Goal: Information Seeking & Learning: Learn about a topic

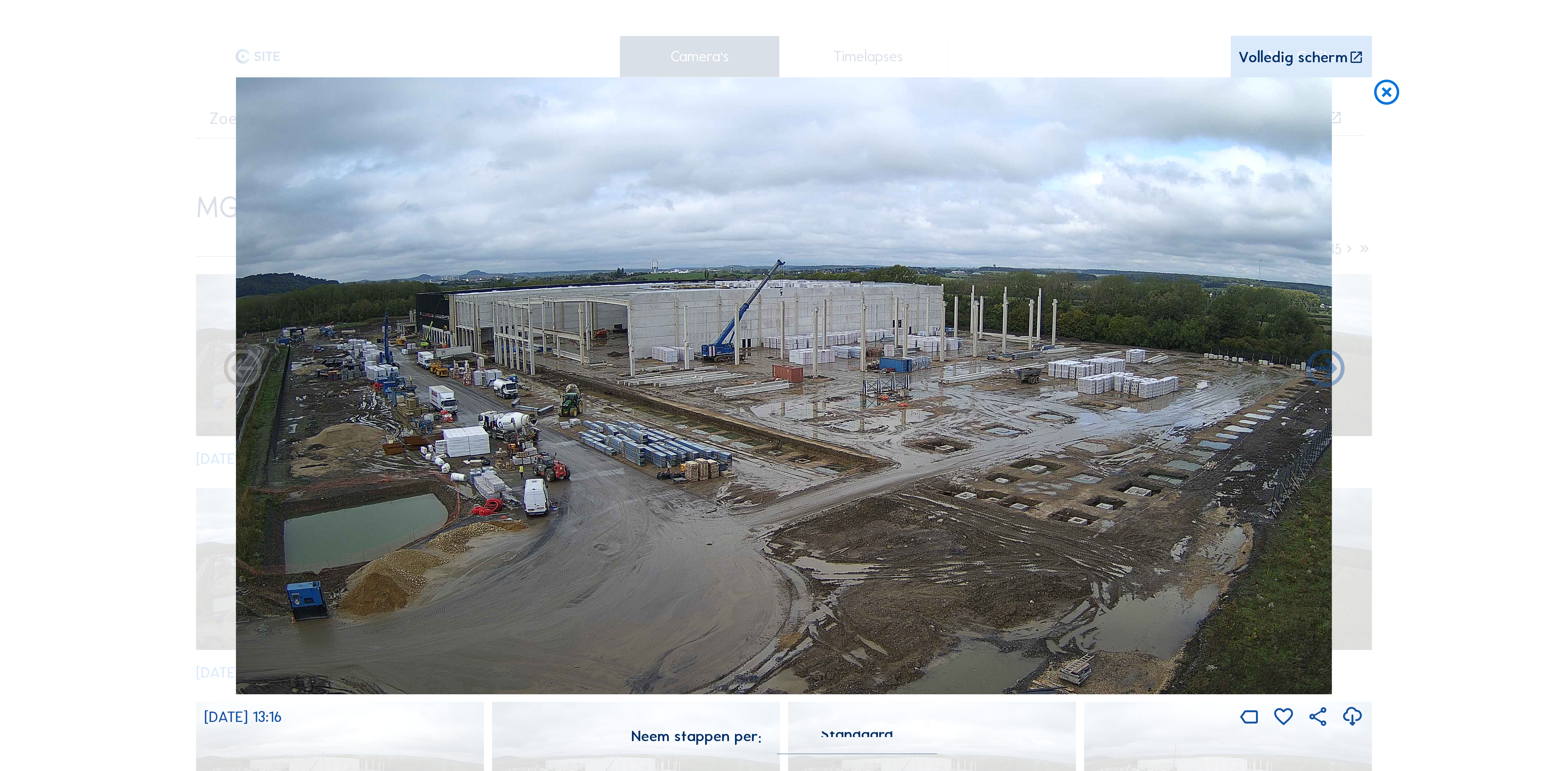
click at [1358, 52] on icon at bounding box center [1356, 58] width 15 height 16
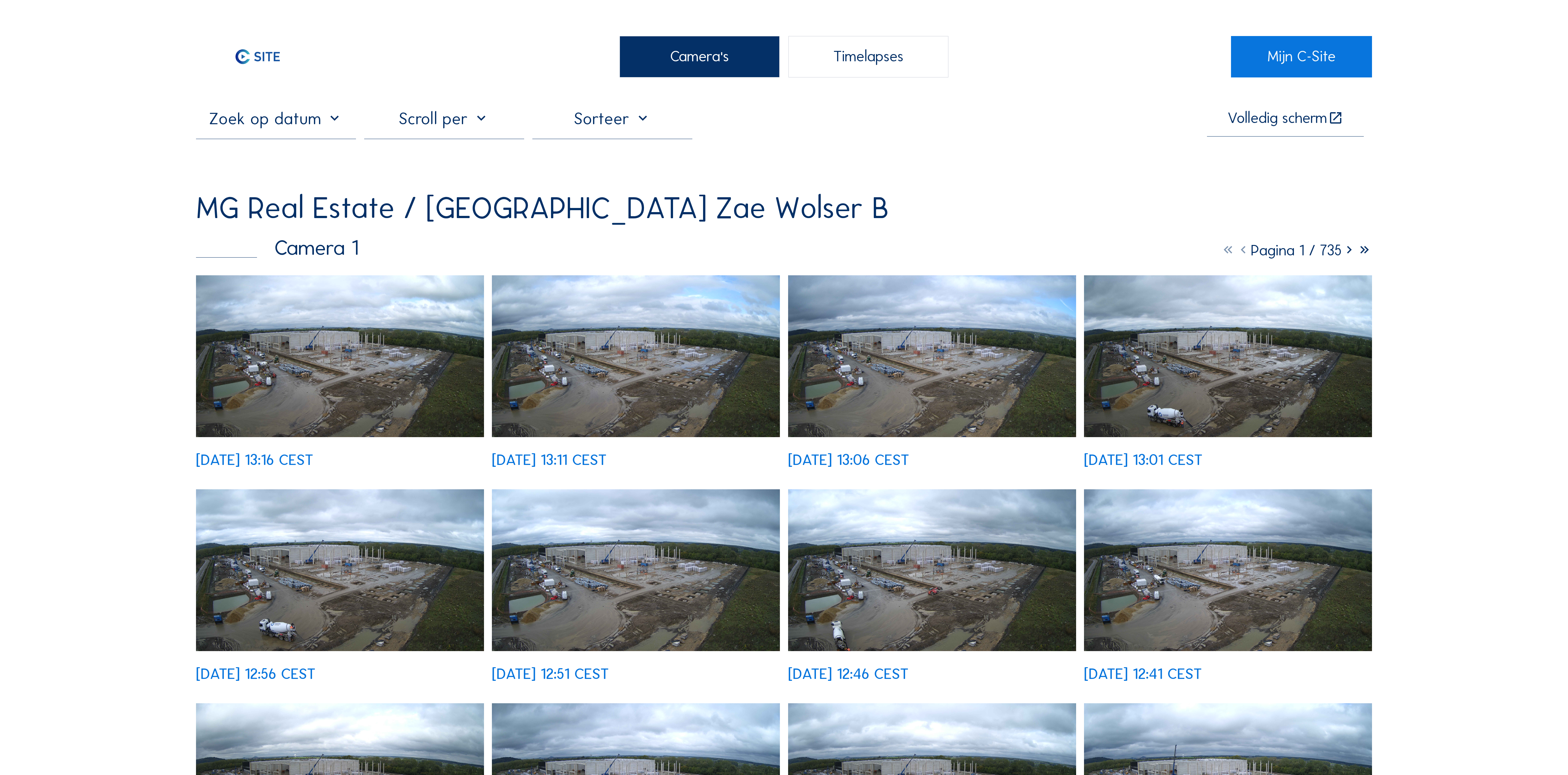
click at [392, 316] on img at bounding box center [340, 356] width 288 height 162
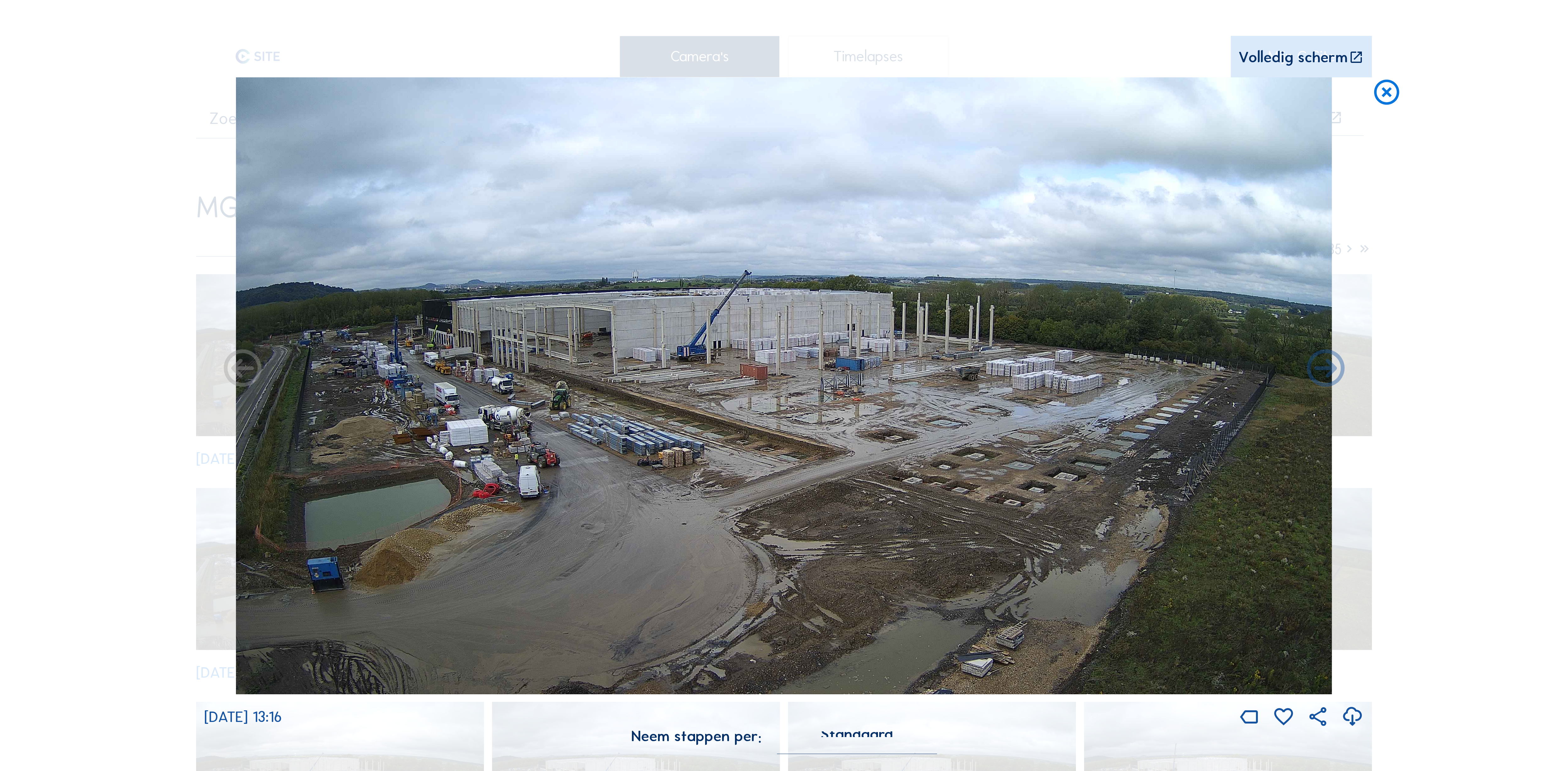
click at [1357, 703] on icon at bounding box center [1352, 717] width 23 height 27
drag, startPoint x: 1377, startPoint y: 76, endPoint x: 1305, endPoint y: 86, distance: 72.7
click at [1377, 77] on icon at bounding box center [1387, 93] width 30 height 31
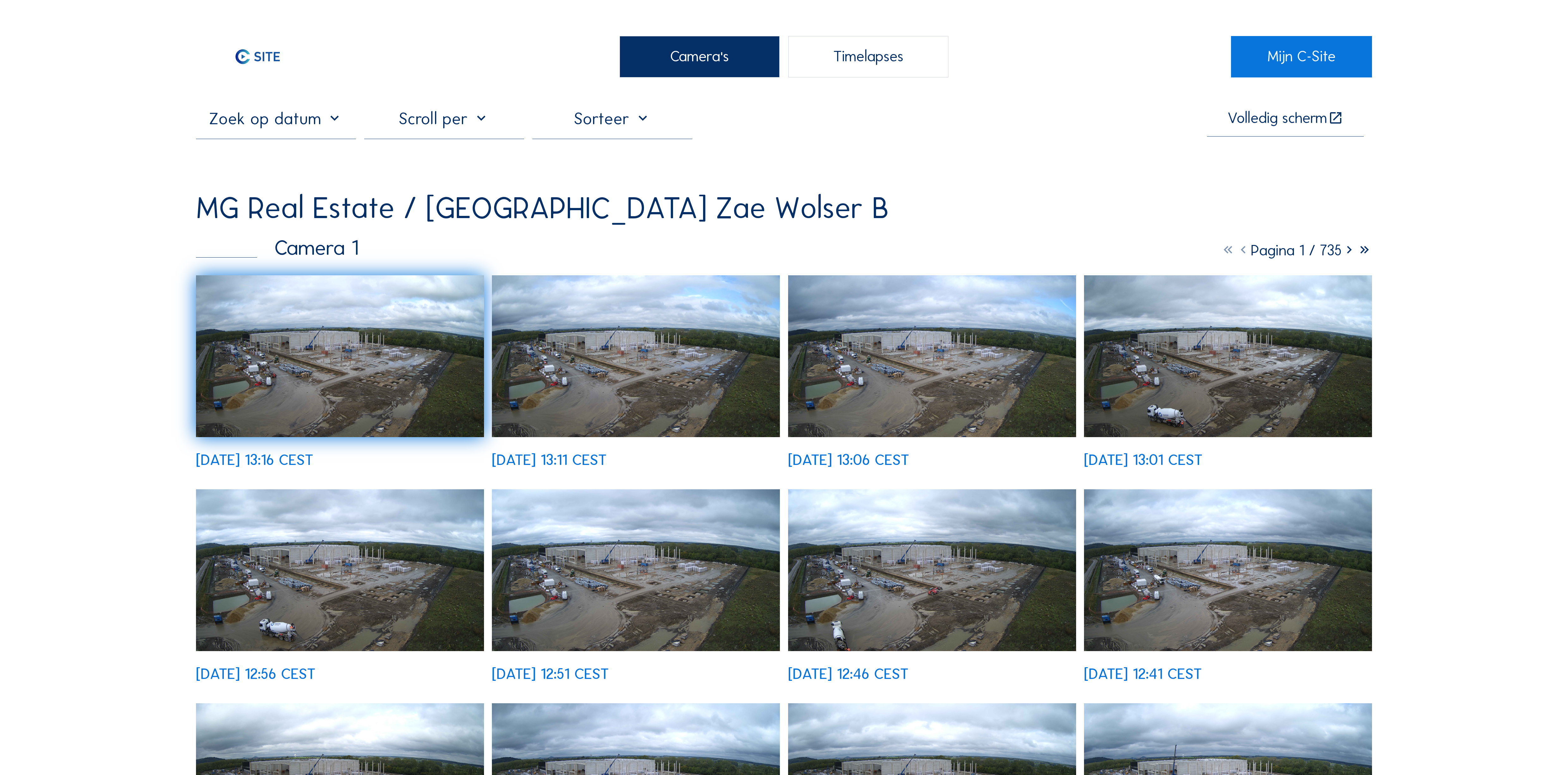
click at [959, 703] on img at bounding box center [932, 784] width 288 height 162
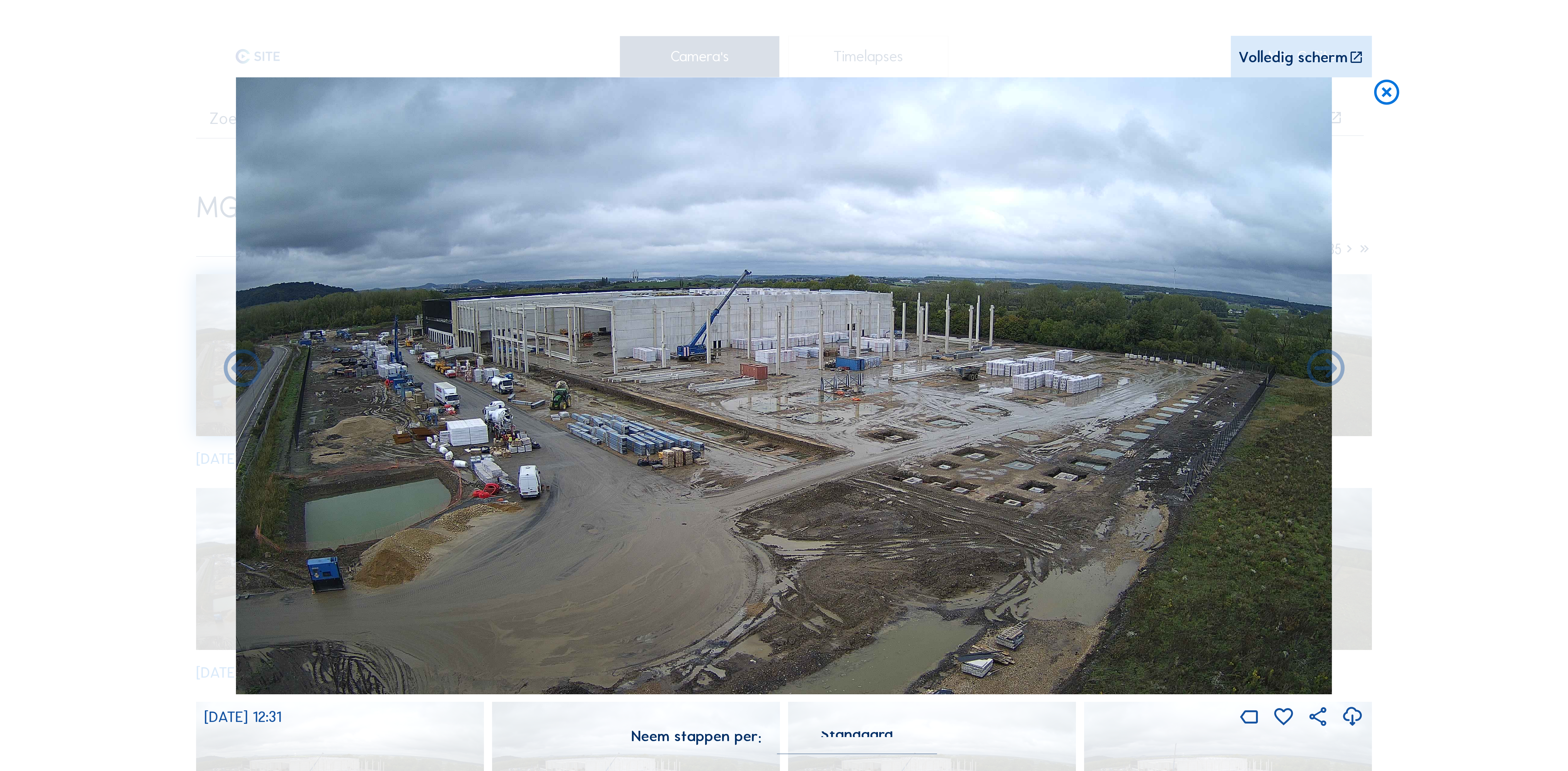
click at [1359, 703] on icon at bounding box center [1352, 717] width 23 height 27
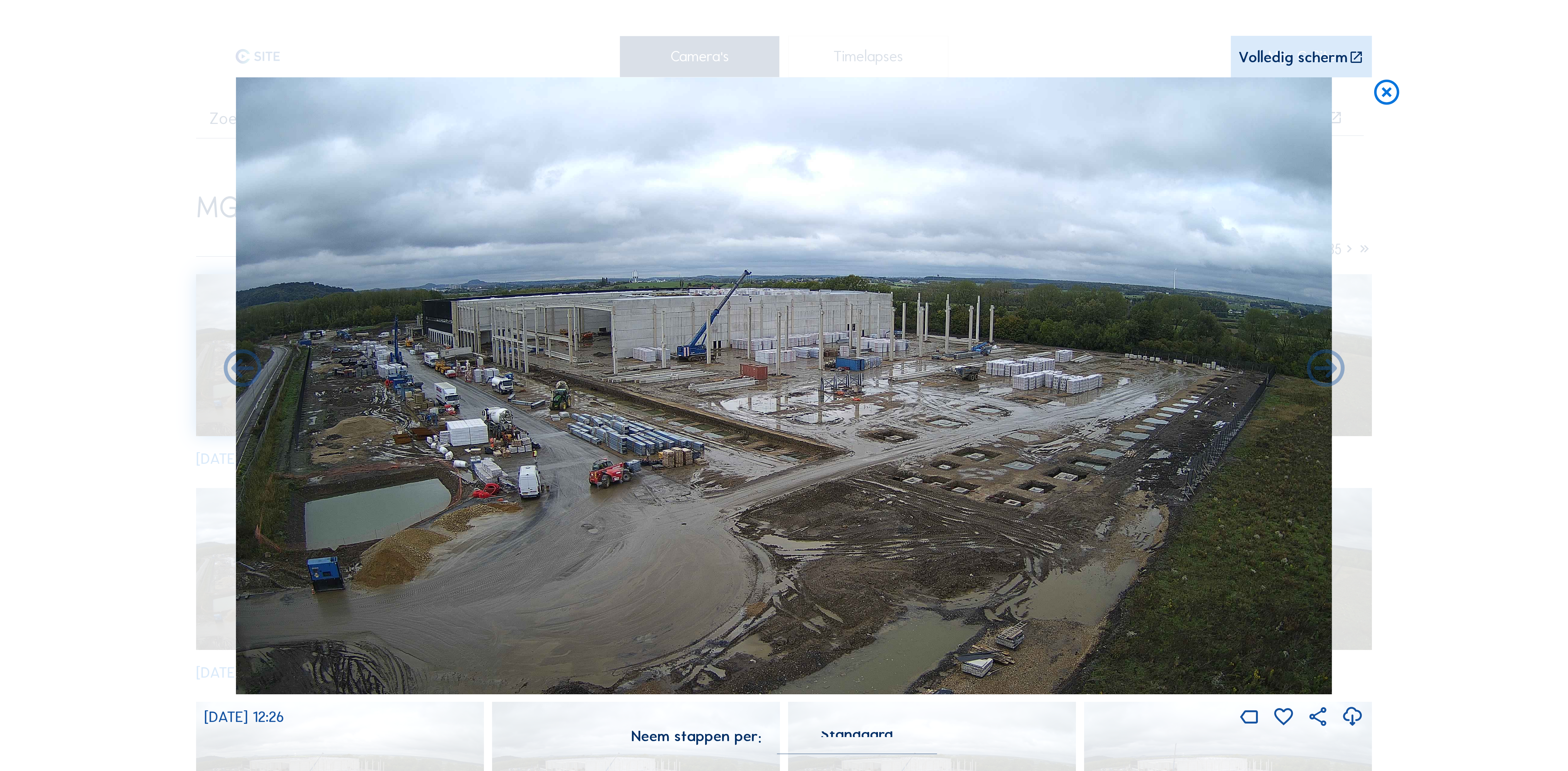
click at [1382, 77] on icon at bounding box center [1387, 93] width 30 height 31
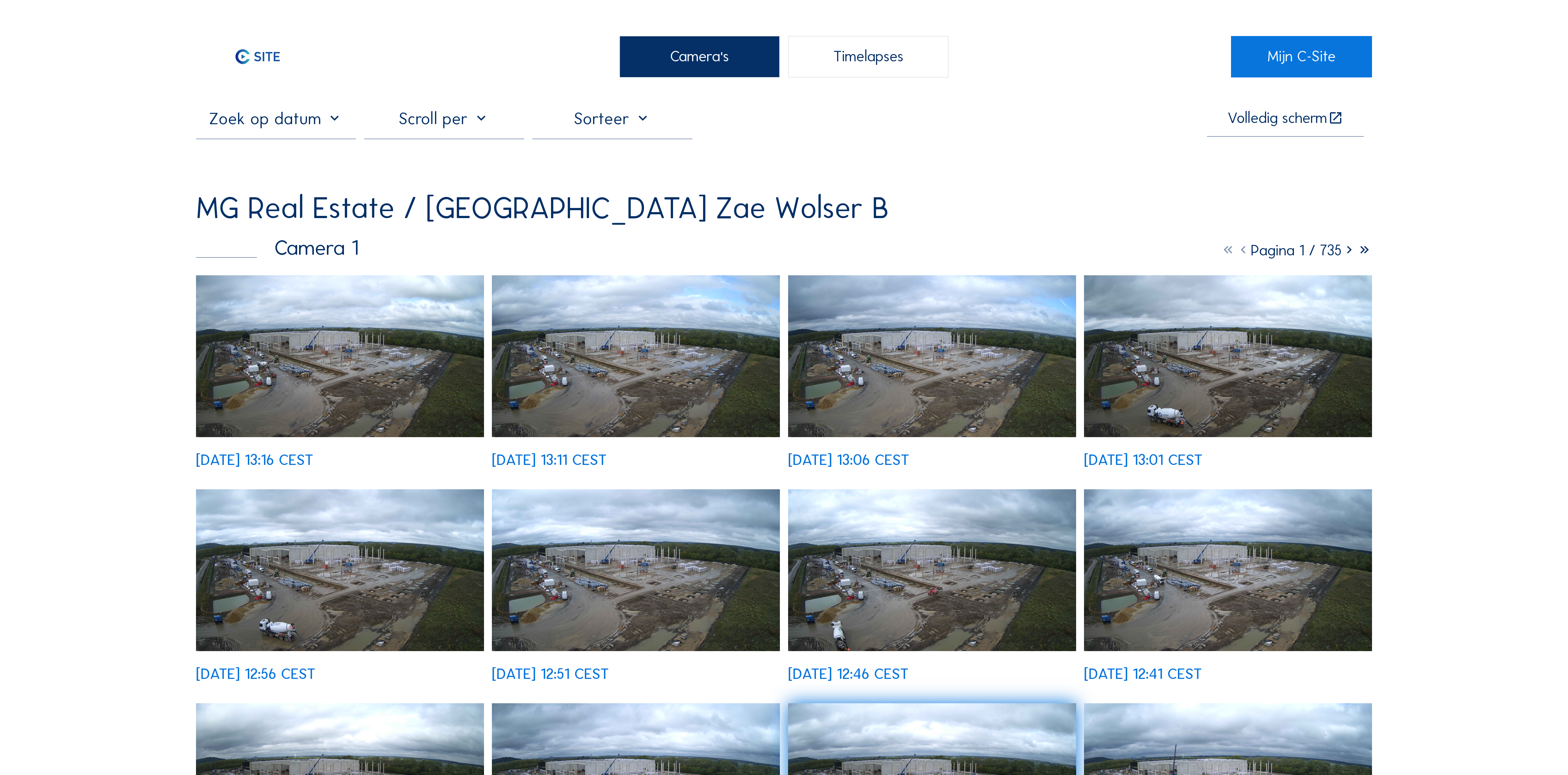
click at [863, 493] on img at bounding box center [932, 570] width 288 height 162
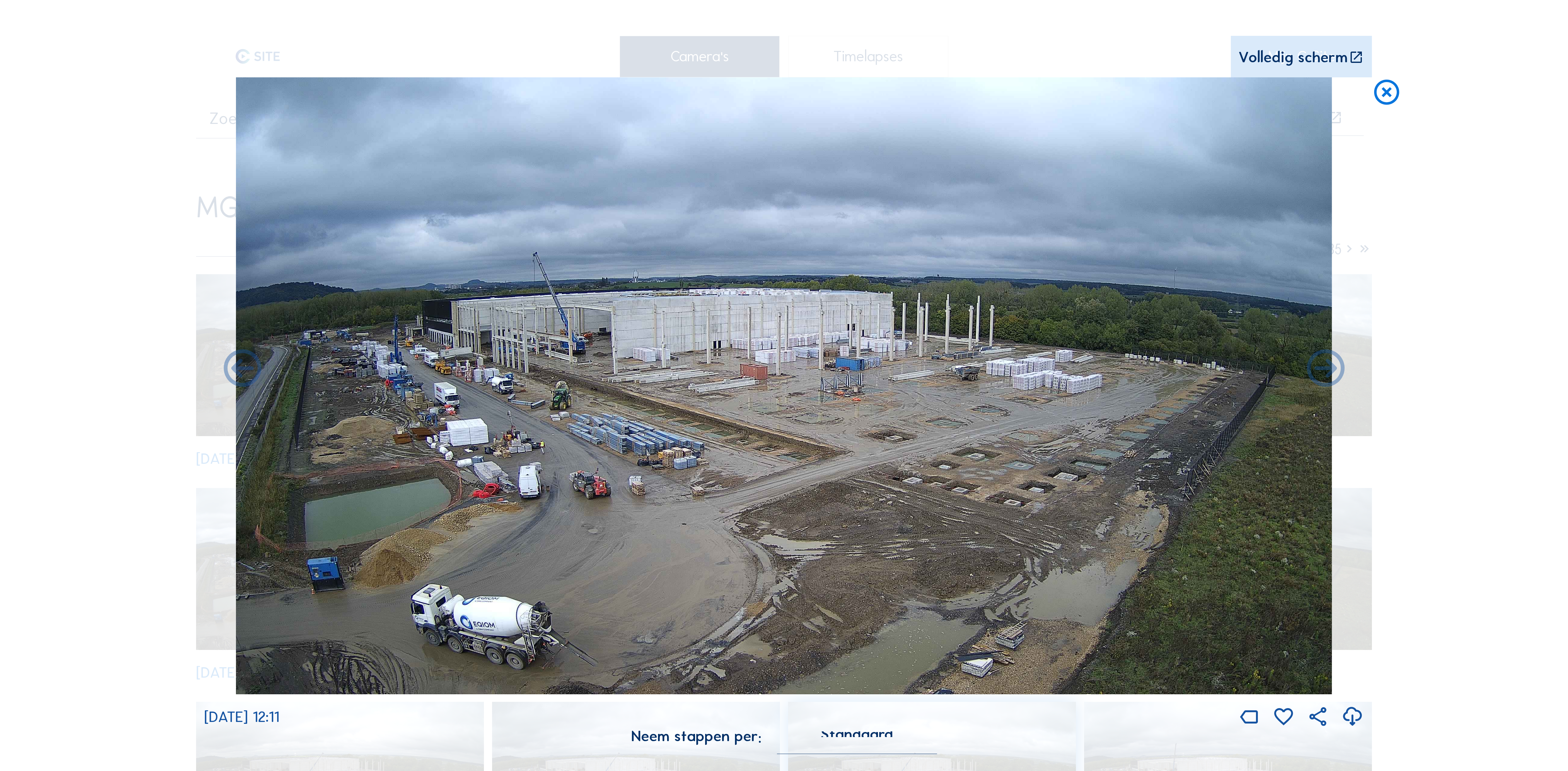
click at [1378, 77] on icon at bounding box center [1387, 93] width 30 height 31
